Goal: Check status: Check status

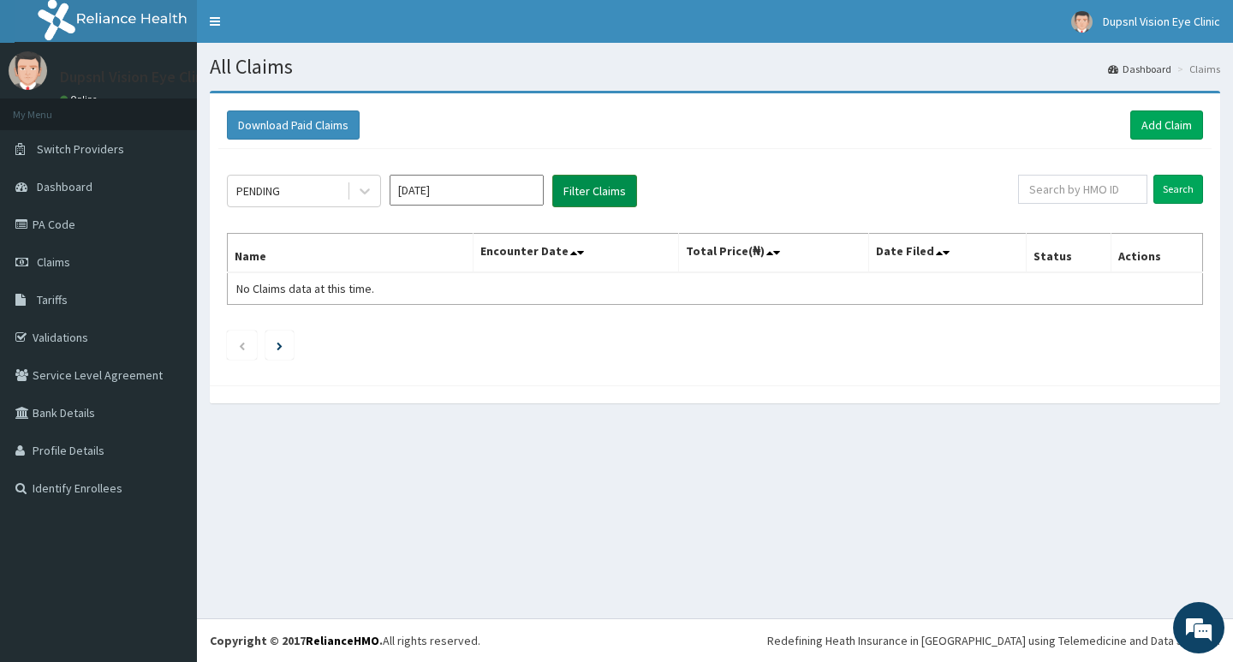
click at [595, 186] on button "Filter Claims" at bounding box center [594, 191] width 85 height 33
click at [366, 197] on icon at bounding box center [364, 190] width 17 height 17
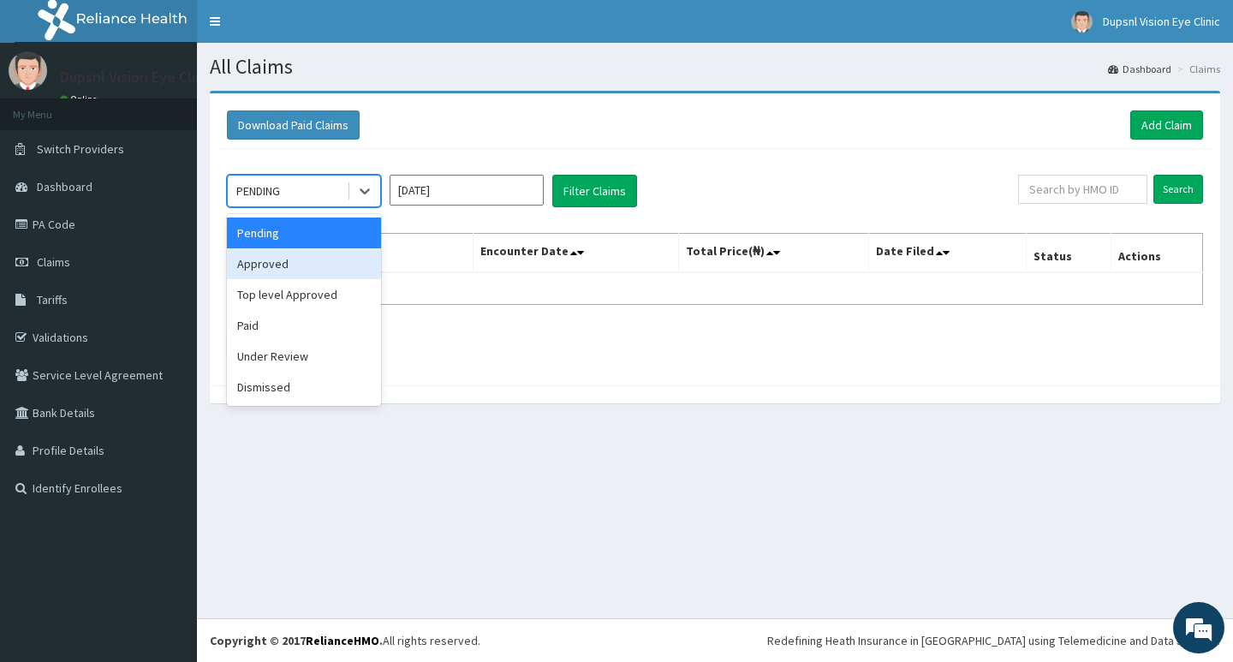
click at [295, 272] on div "Approved" at bounding box center [304, 263] width 154 height 31
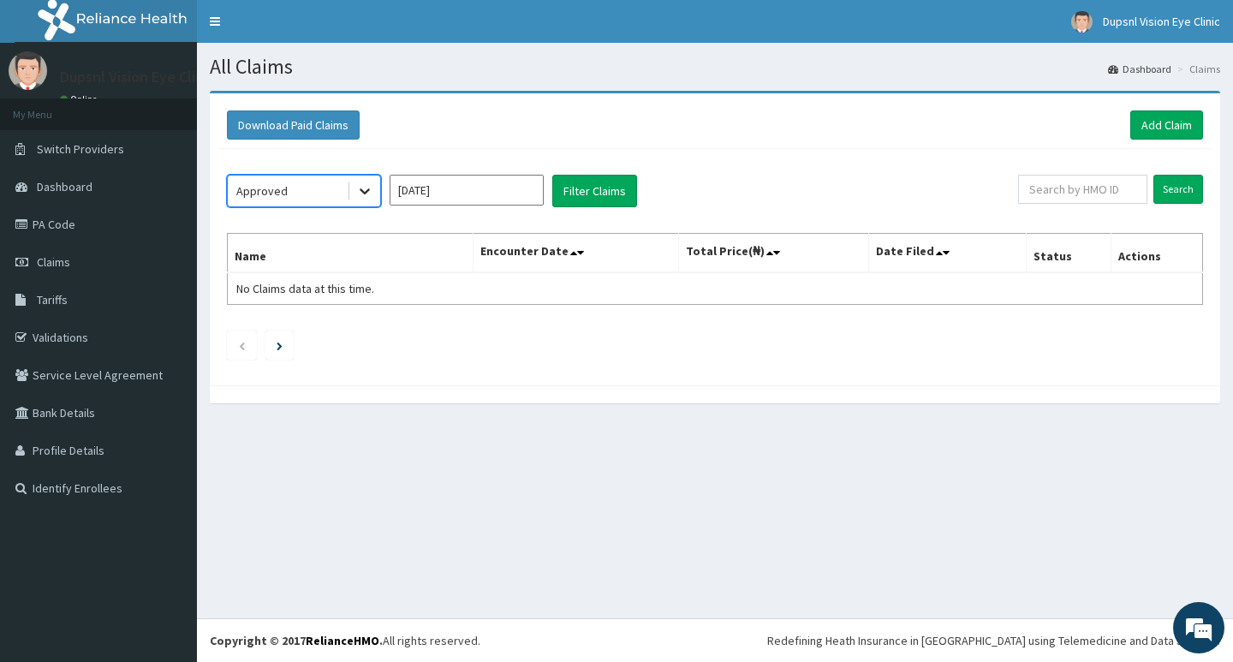
click at [363, 188] on icon at bounding box center [364, 190] width 17 height 17
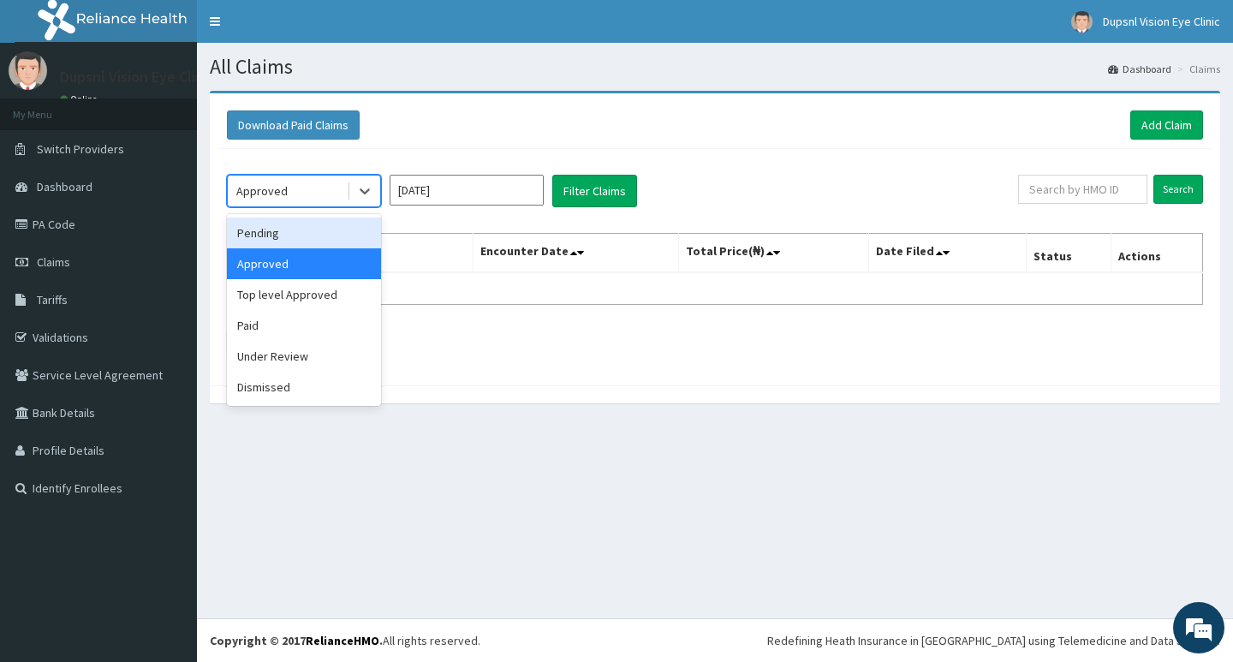
click at [301, 240] on div "Pending" at bounding box center [304, 232] width 154 height 31
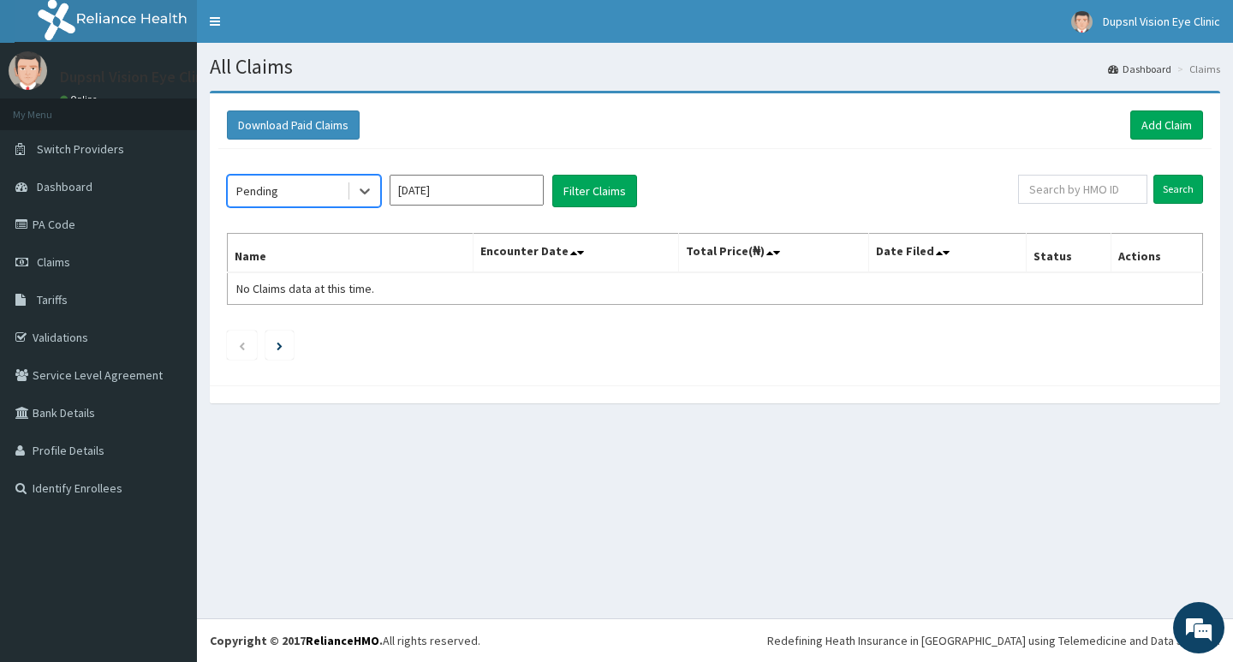
click at [491, 193] on input "Sep 2025" at bounding box center [467, 190] width 154 height 31
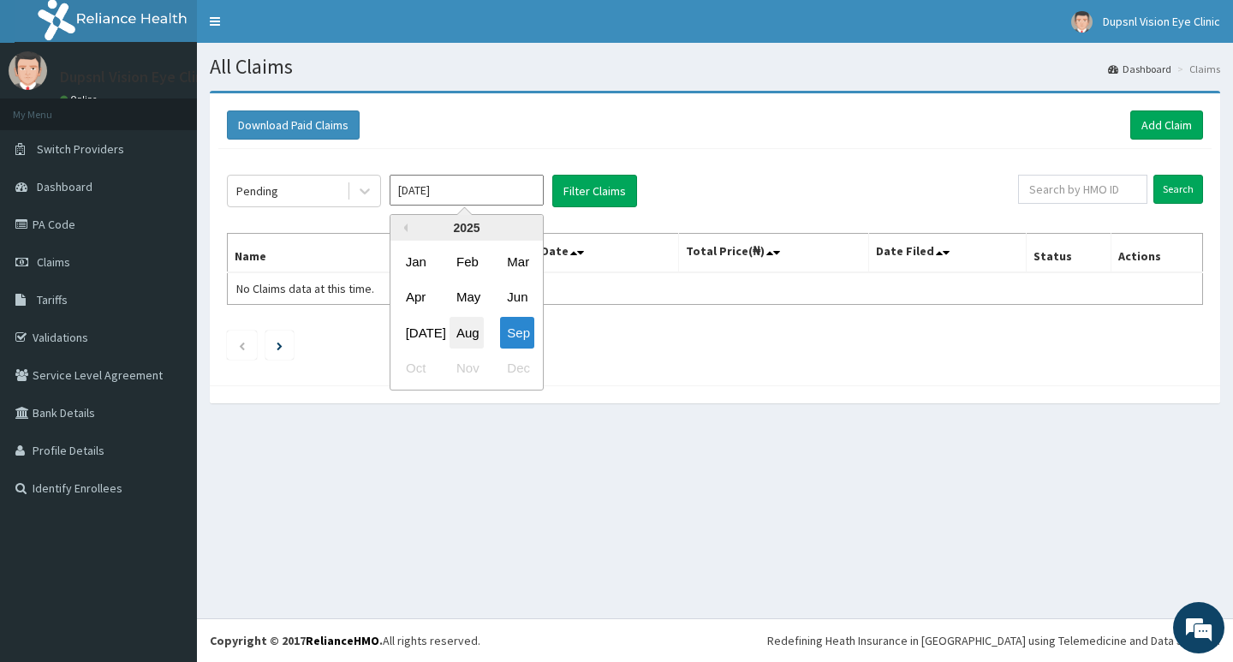
click at [470, 336] on div "Aug" at bounding box center [466, 333] width 34 height 32
type input "Aug 2025"
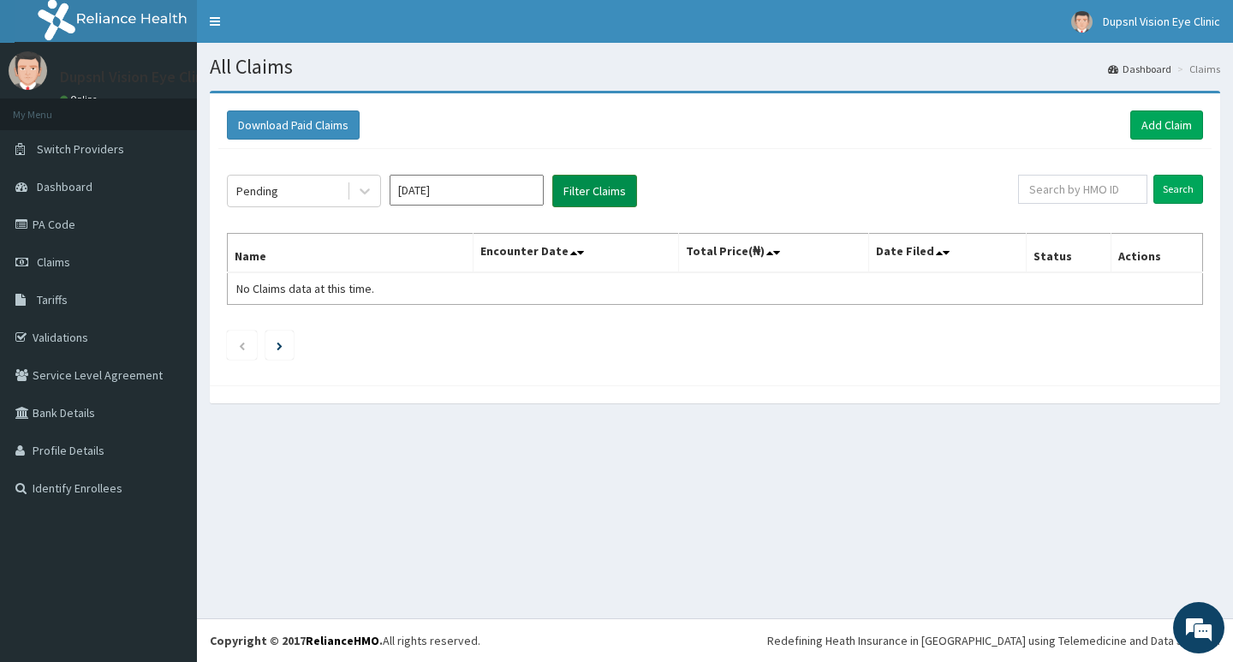
click at [611, 193] on button "Filter Claims" at bounding box center [594, 191] width 85 height 33
click at [363, 196] on icon at bounding box center [364, 190] width 17 height 17
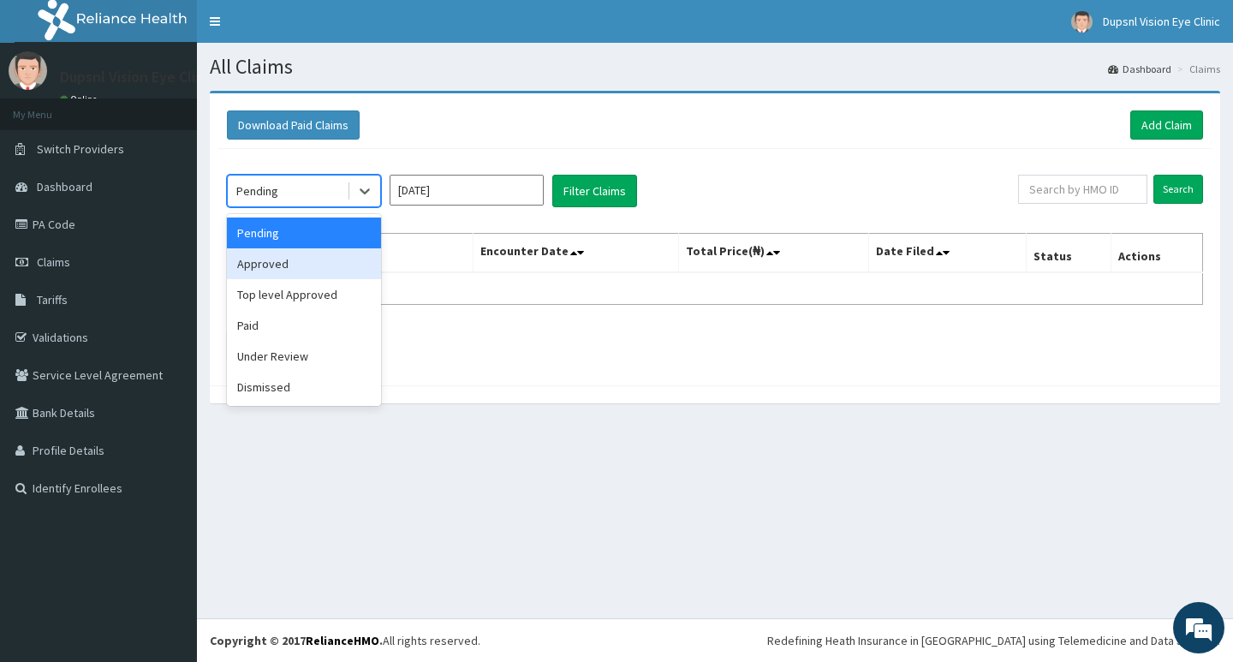
click at [301, 265] on div "Approved" at bounding box center [304, 263] width 154 height 31
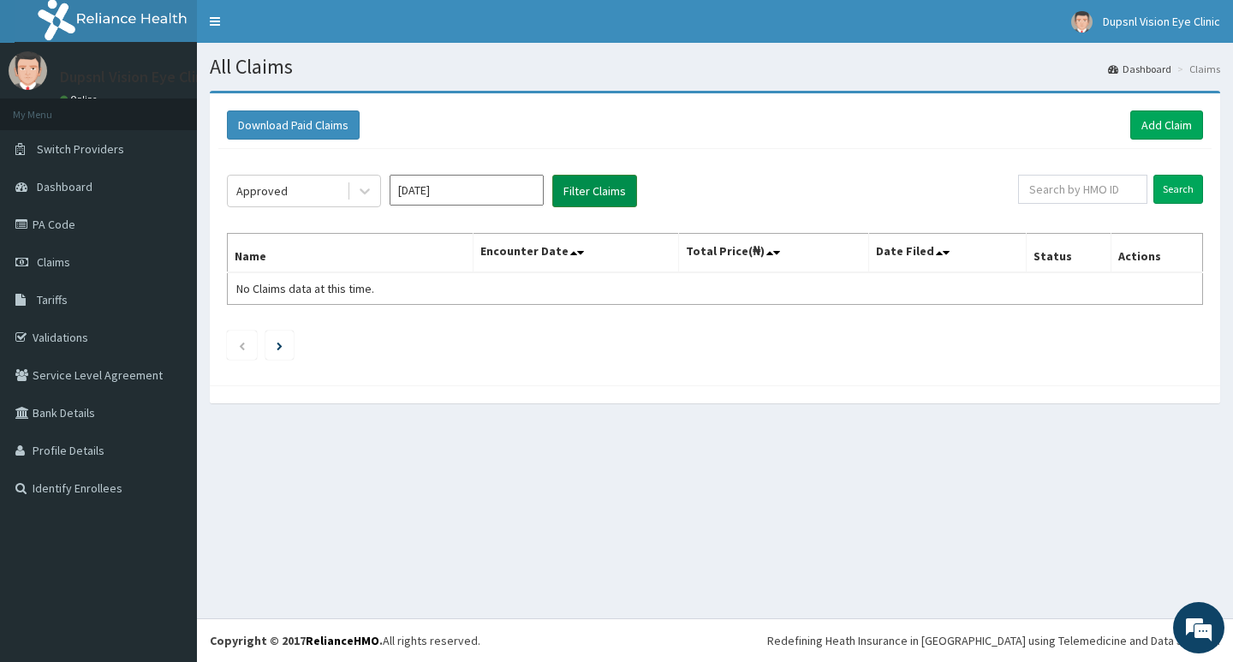
click at [589, 191] on button "Filter Claims" at bounding box center [594, 191] width 85 height 33
click at [366, 190] on icon at bounding box center [364, 190] width 17 height 17
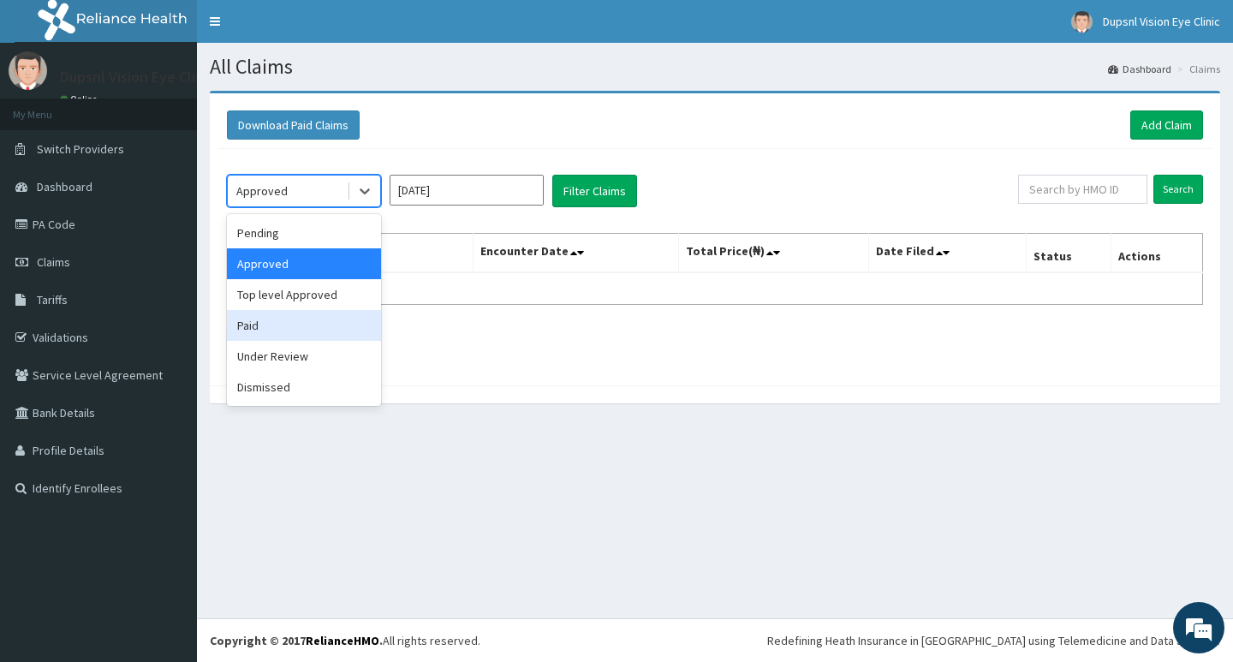
click at [301, 336] on div "Paid" at bounding box center [304, 325] width 154 height 31
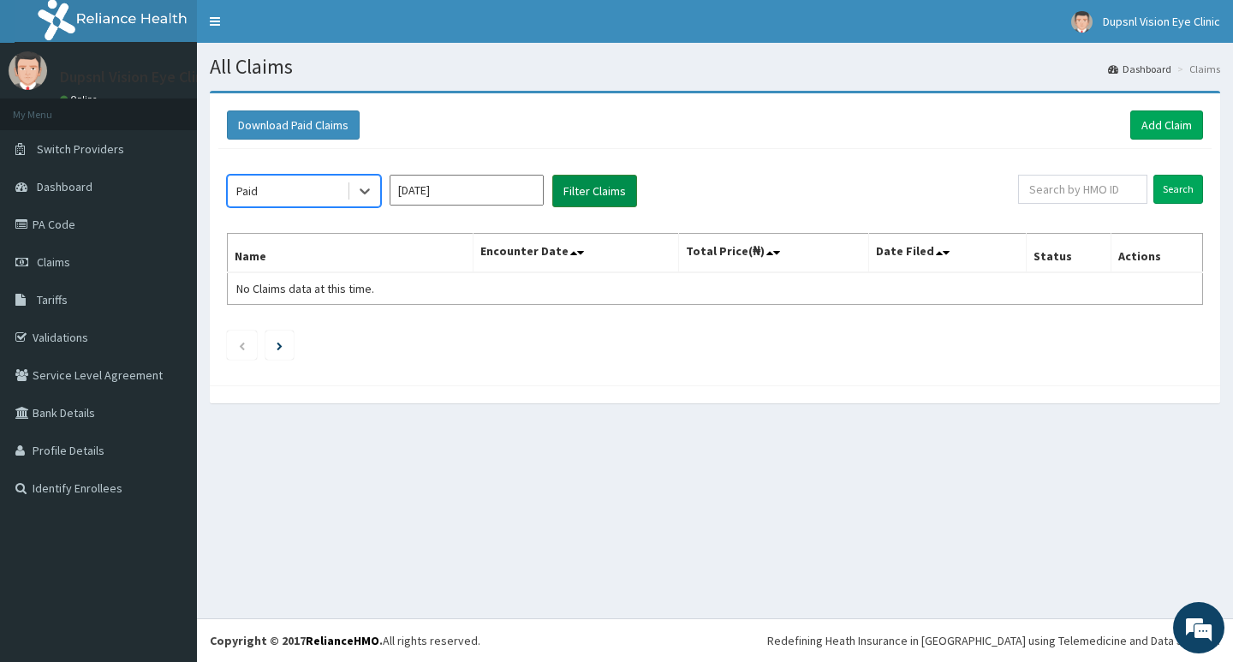
click at [584, 190] on button "Filter Claims" at bounding box center [594, 191] width 85 height 33
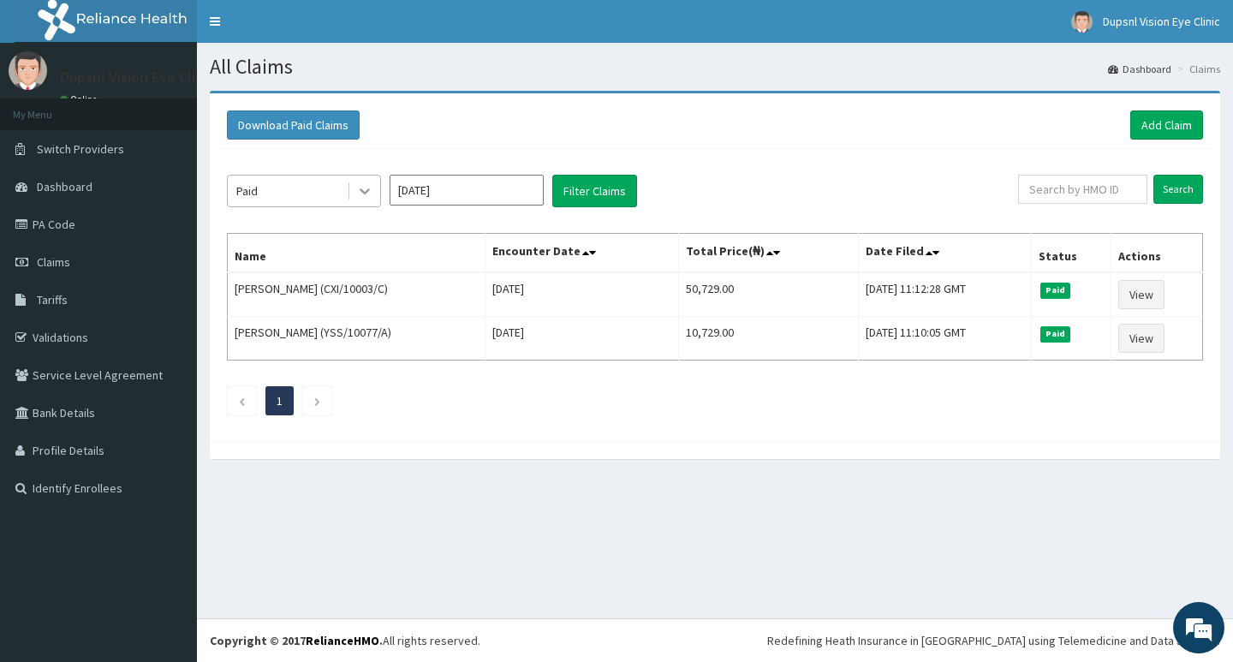
click at [368, 193] on icon at bounding box center [364, 190] width 17 height 17
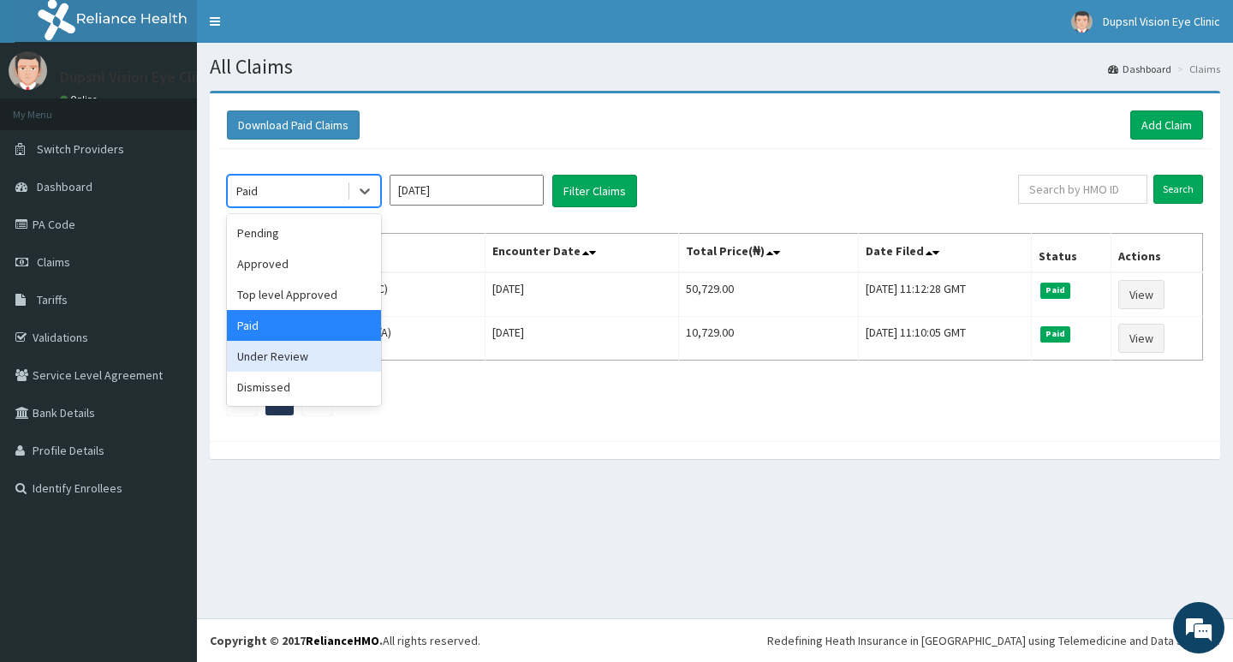
click at [308, 361] on div "Under Review" at bounding box center [304, 356] width 154 height 31
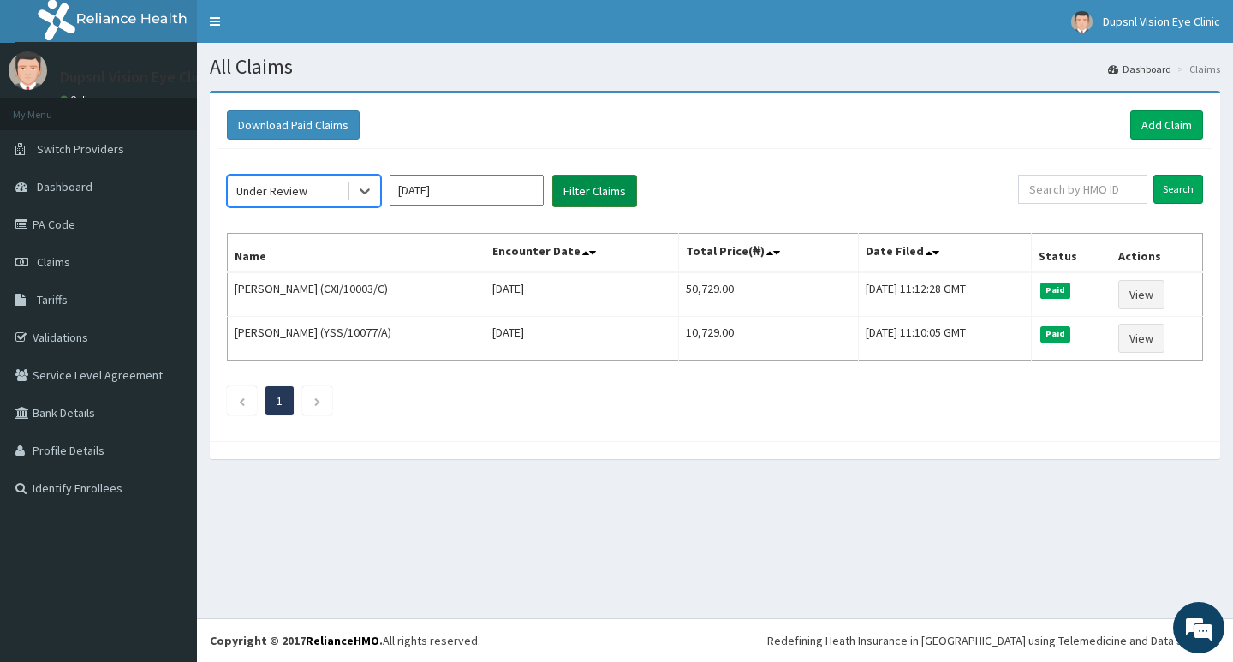
click at [593, 190] on button "Filter Claims" at bounding box center [594, 191] width 85 height 33
click at [315, 405] on icon "Next page" at bounding box center [317, 401] width 8 height 10
click at [570, 190] on button "Filter Claims" at bounding box center [594, 191] width 85 height 33
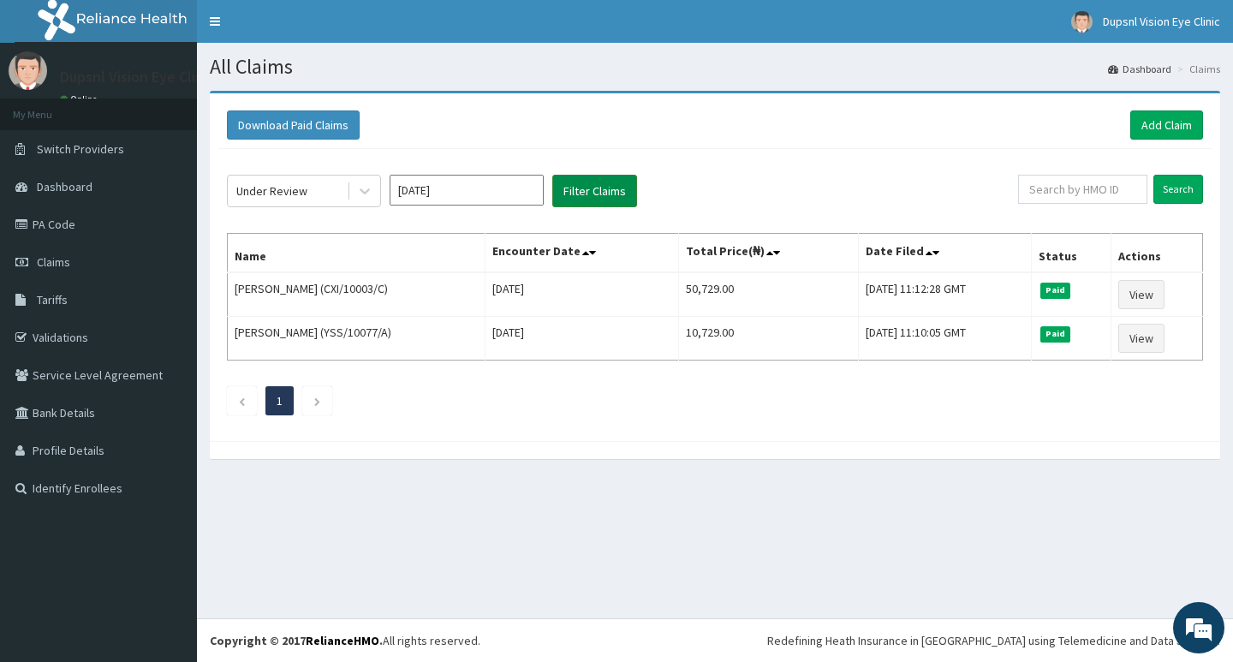
click at [570, 190] on button "Filter Claims" at bounding box center [594, 191] width 85 height 33
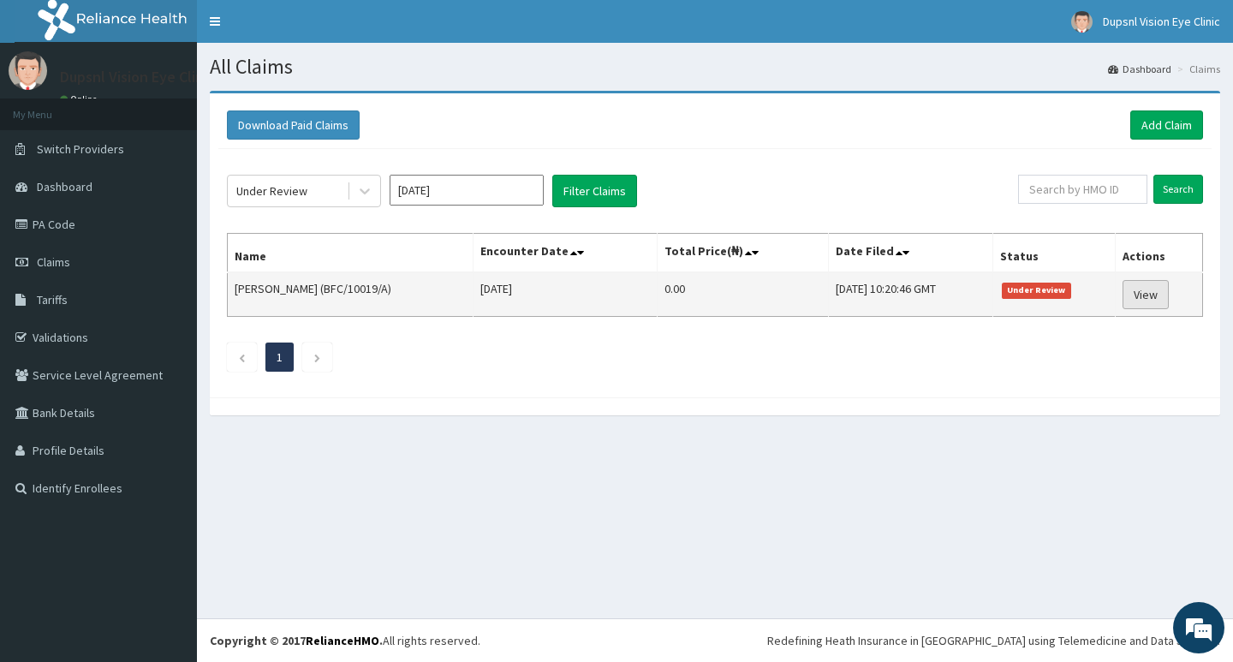
click at [1138, 294] on link "View" at bounding box center [1145, 294] width 46 height 29
